Goal: Ask a question

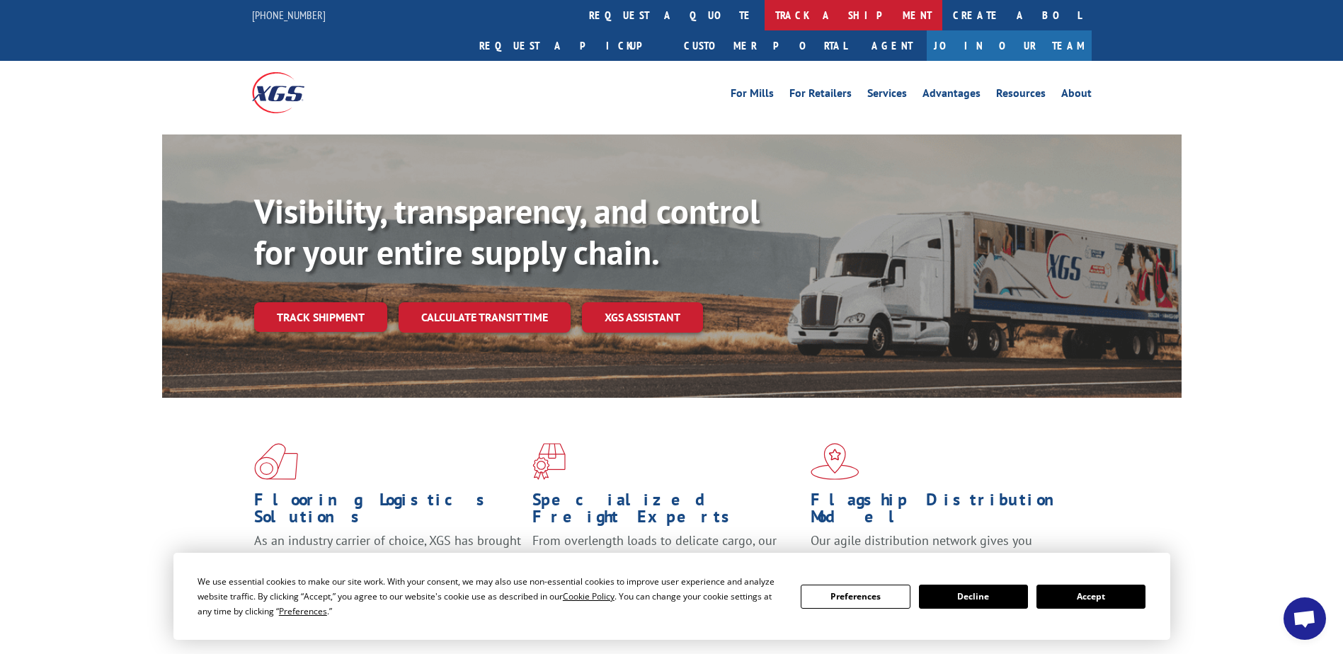
click at [765, 13] on link "track a shipment" at bounding box center [854, 15] width 178 height 30
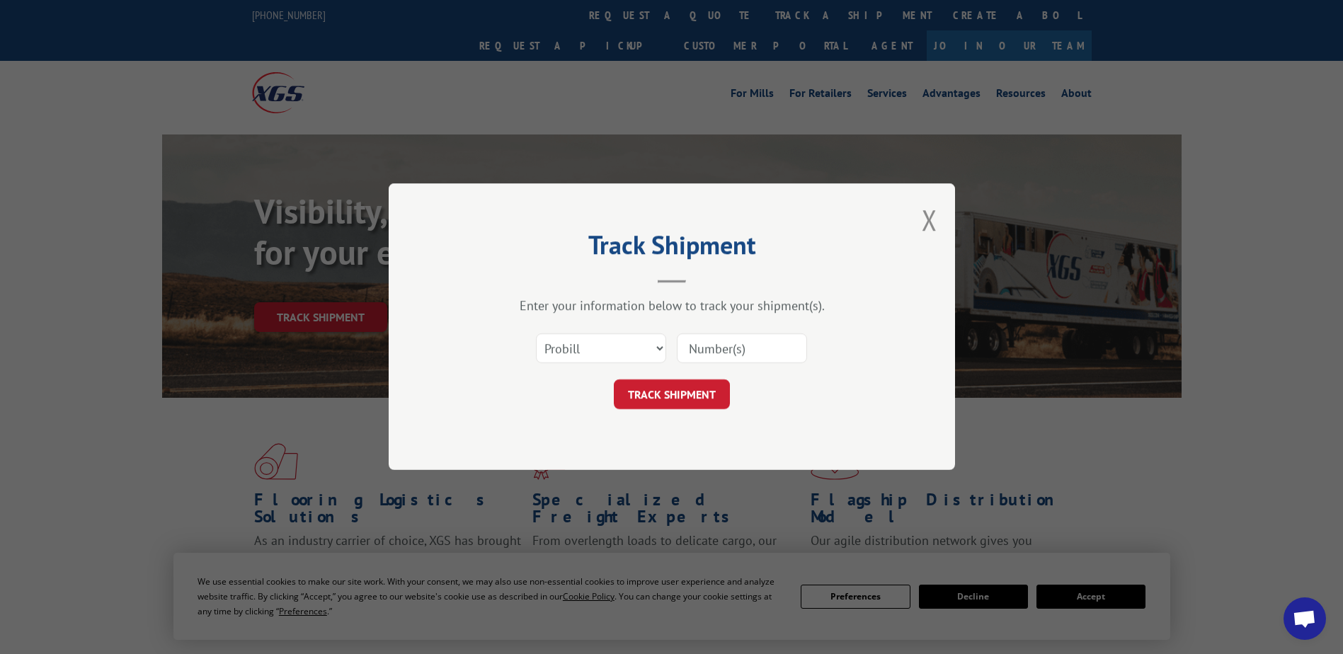
click at [1288, 624] on span "Open chat" at bounding box center [1304, 618] width 42 height 42
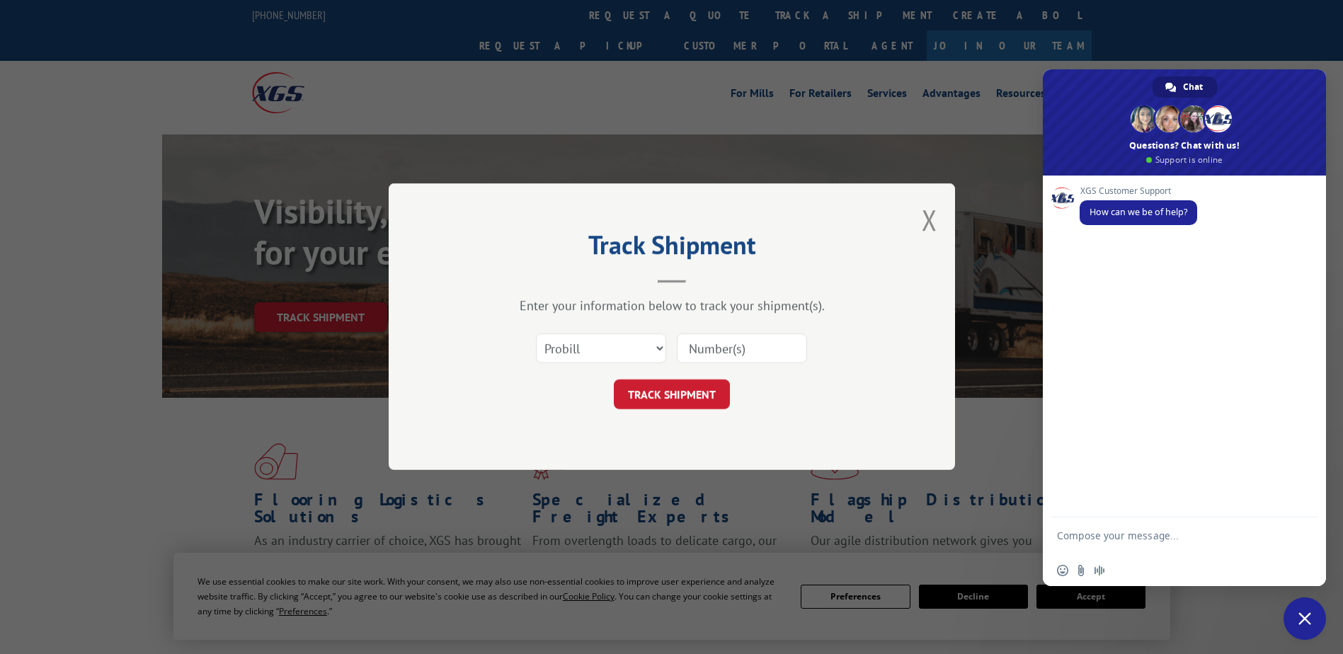
click at [1116, 539] on textarea "Compose your message..." at bounding box center [1169, 542] width 224 height 25
type textarea "speak with an agent"
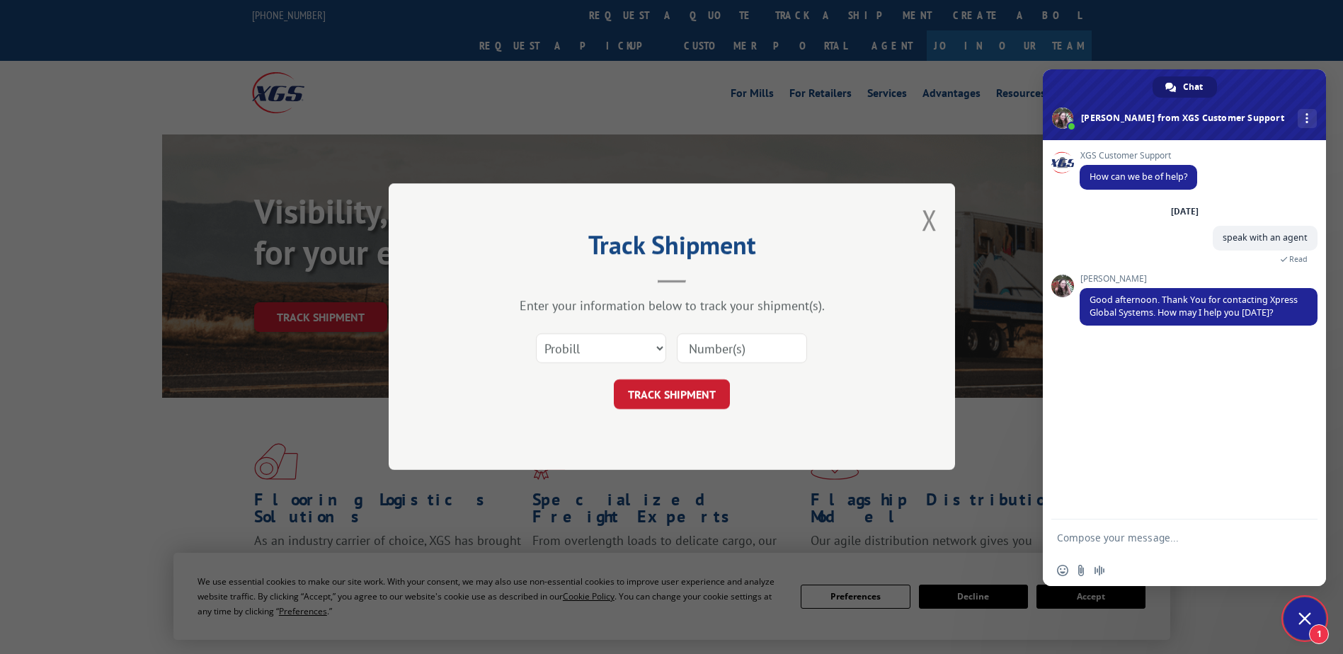
click at [1097, 540] on textarea "Compose your message..." at bounding box center [1169, 538] width 224 height 13
click at [1161, 552] on textarea "Hello, can I please have the pickup status of load" at bounding box center [1169, 542] width 224 height 25
paste textarea "1710708951"
drag, startPoint x: 1180, startPoint y: 551, endPoint x: 1079, endPoint y: 553, distance: 101.3
click at [1079, 553] on textarea "Hello, can I please have the pickup status of load1710708951" at bounding box center [1169, 542] width 224 height 25
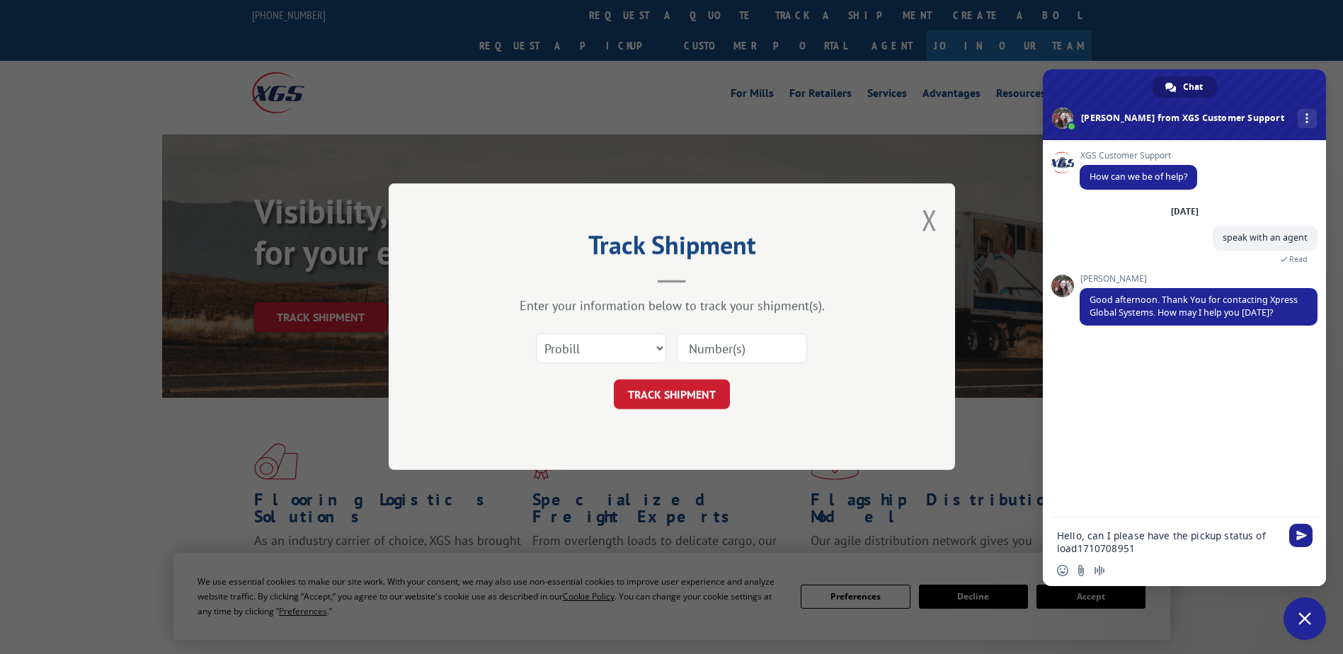
paste textarea "530549854"
click at [1075, 548] on textarea "Hello, can I please have the pickup status of load530549854" at bounding box center [1169, 542] width 224 height 25
type textarea "Hello, can I please have the pickup status of load 530549854"
click at [1300, 530] on span "Send" at bounding box center [1301, 535] width 11 height 11
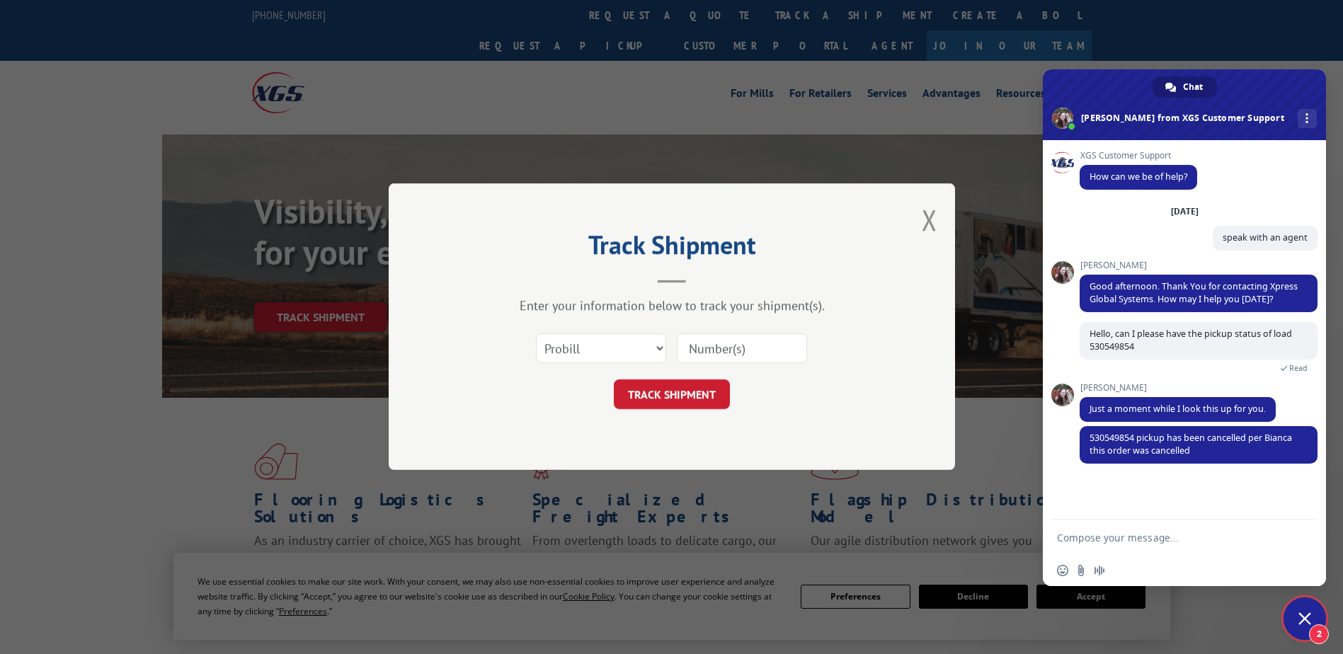
click at [1200, 529] on form at bounding box center [1169, 539] width 224 height 38
click at [1150, 547] on form at bounding box center [1169, 539] width 224 height 38
click at [1141, 530] on form at bounding box center [1169, 539] width 224 height 38
click at [1138, 539] on textarea "Compose your message..." at bounding box center [1169, 538] width 224 height 13
type textarea "Thank you for the update!"
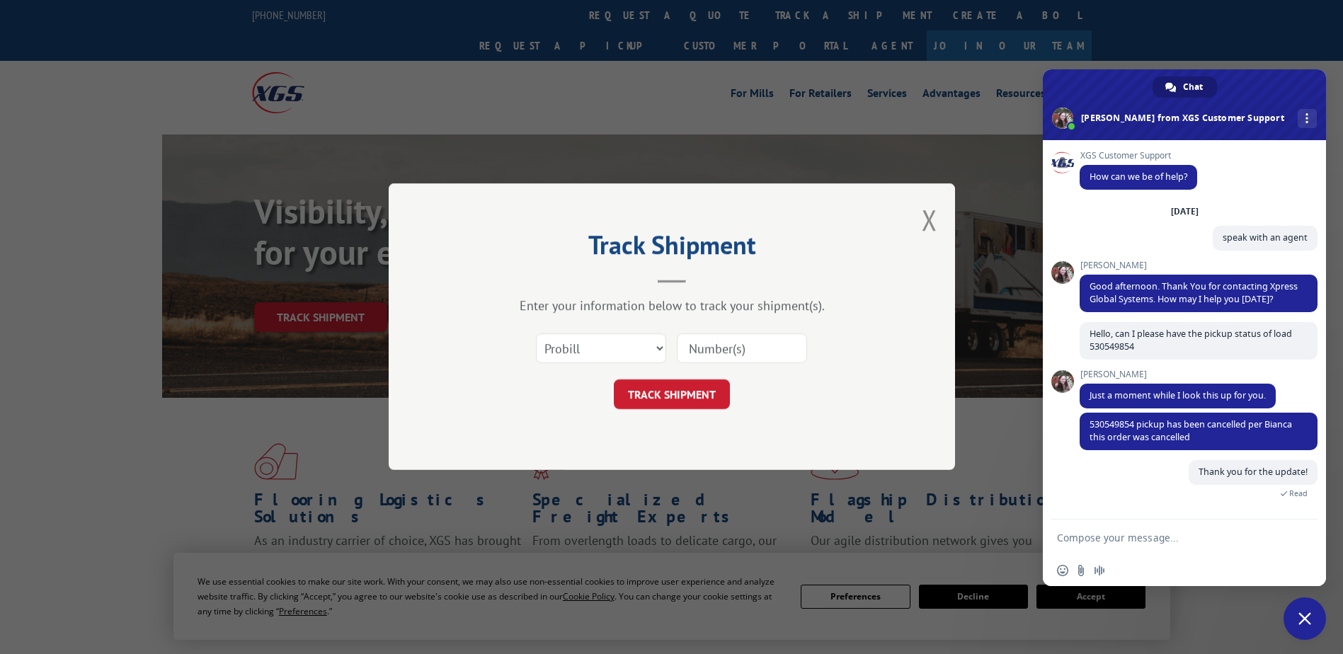
click at [1245, 50] on div "Track Shipment Enter your information below to track your shipment(s). Select c…" at bounding box center [671, 327] width 1343 height 654
